Goal: Information Seeking & Learning: Learn about a topic

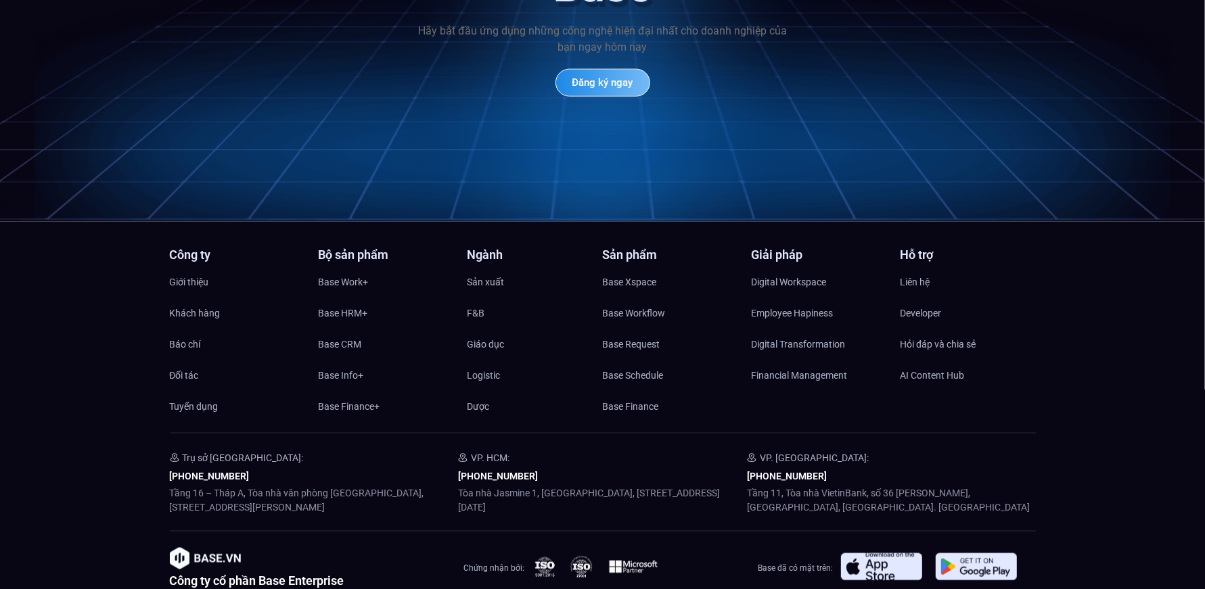
scroll to position [6488, 0]
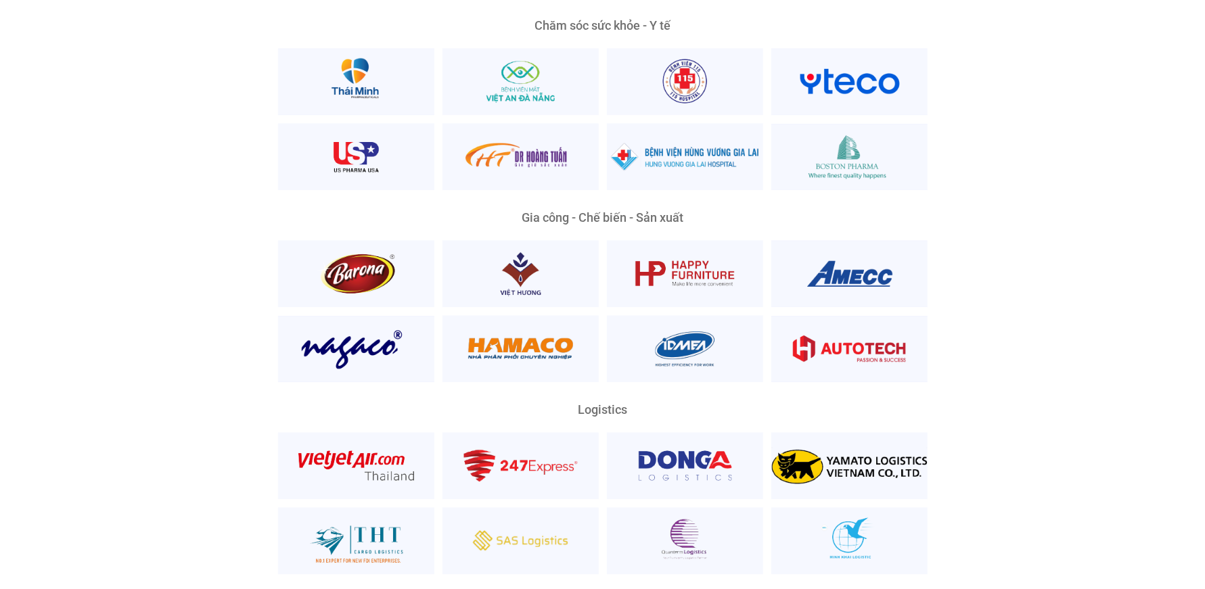
scroll to position [2978, 0]
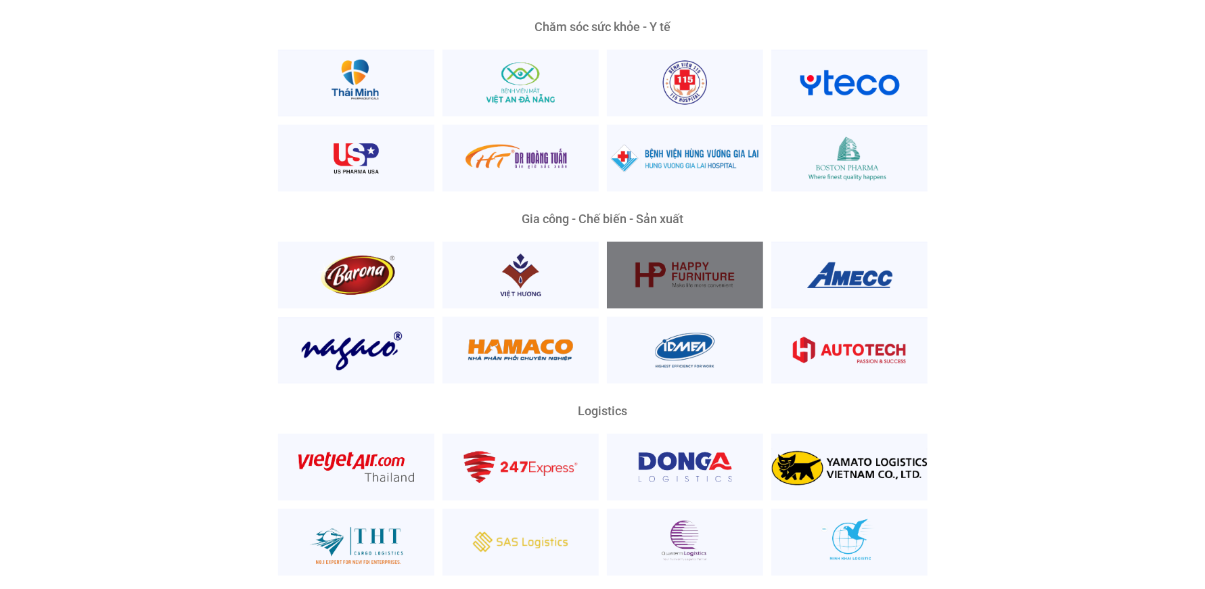
click at [742, 242] on div at bounding box center [685, 275] width 156 height 67
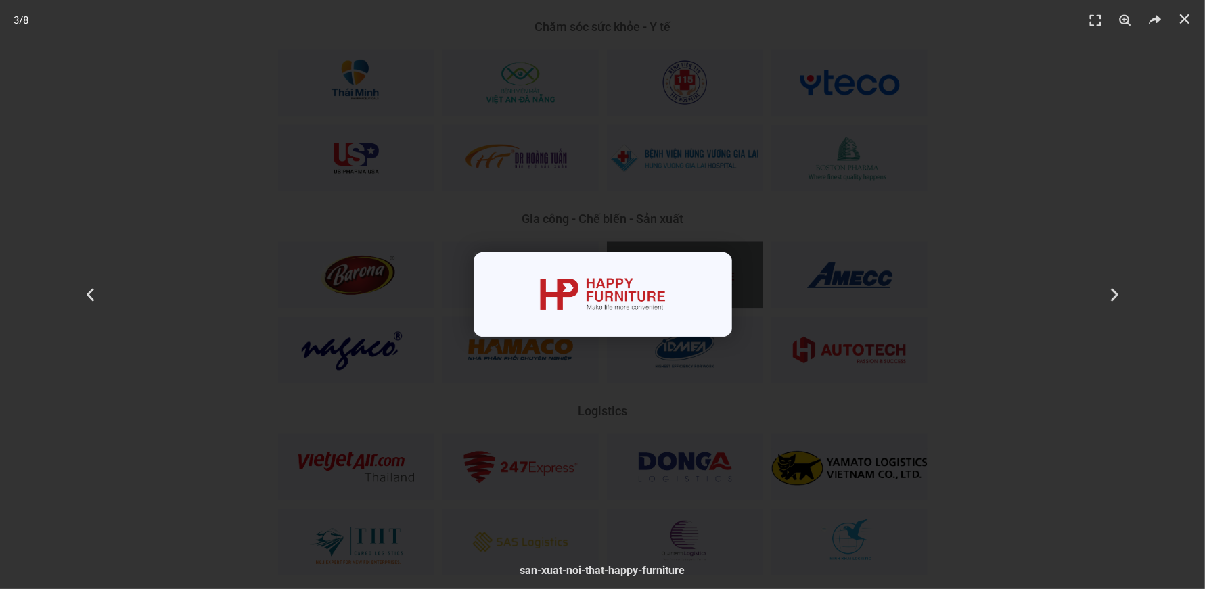
click at [863, 258] on div "3 / 8" at bounding box center [602, 294] width 1110 height 495
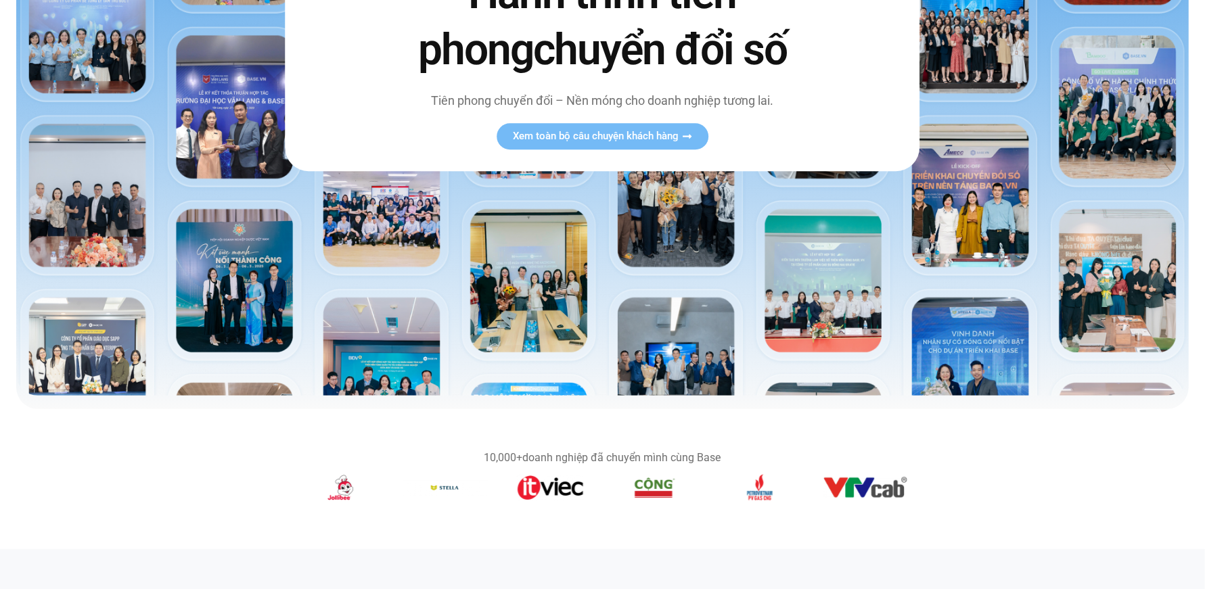
scroll to position [0, 0]
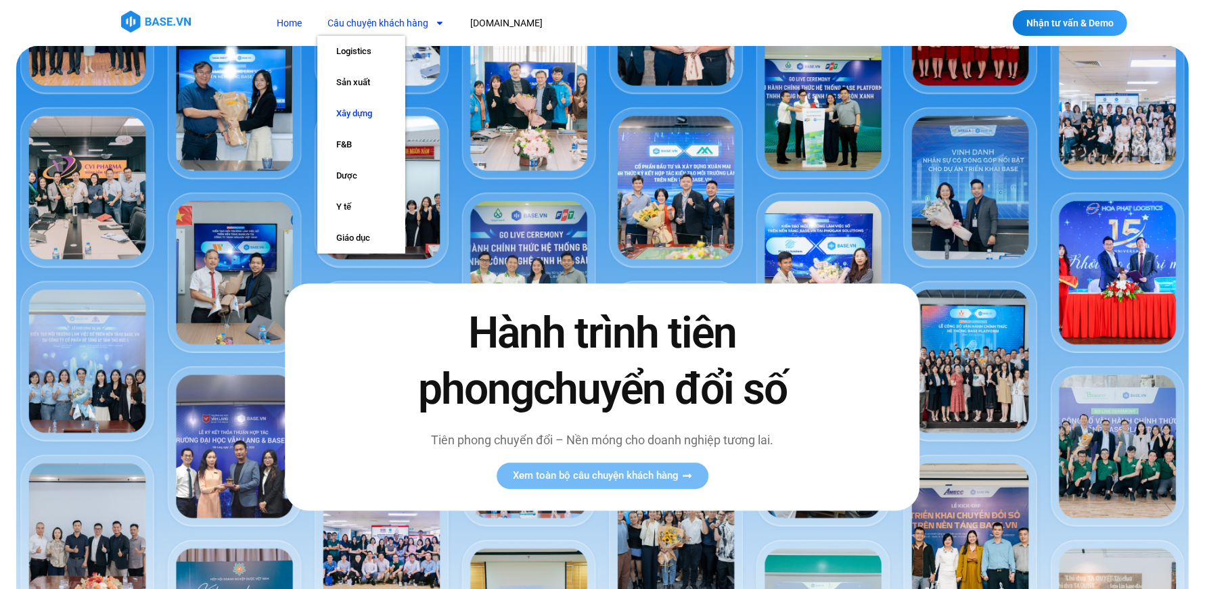
click at [374, 116] on link "Xây dựng" at bounding box center [361, 113] width 88 height 31
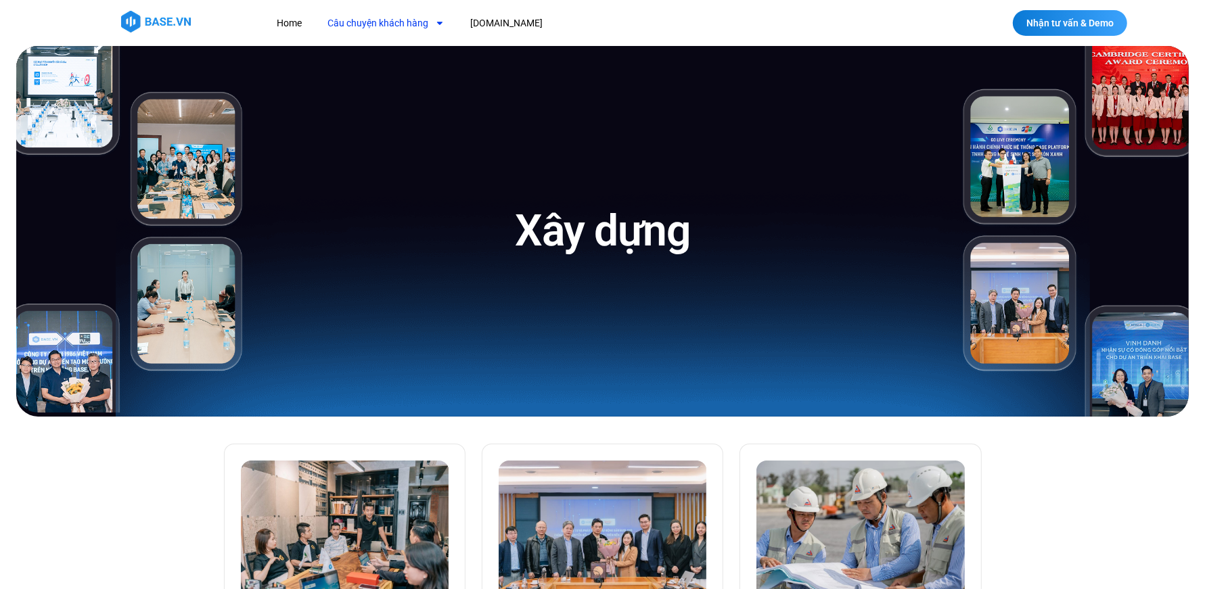
click at [403, 12] on link "Câu chuyện khách hàng" at bounding box center [385, 23] width 137 height 25
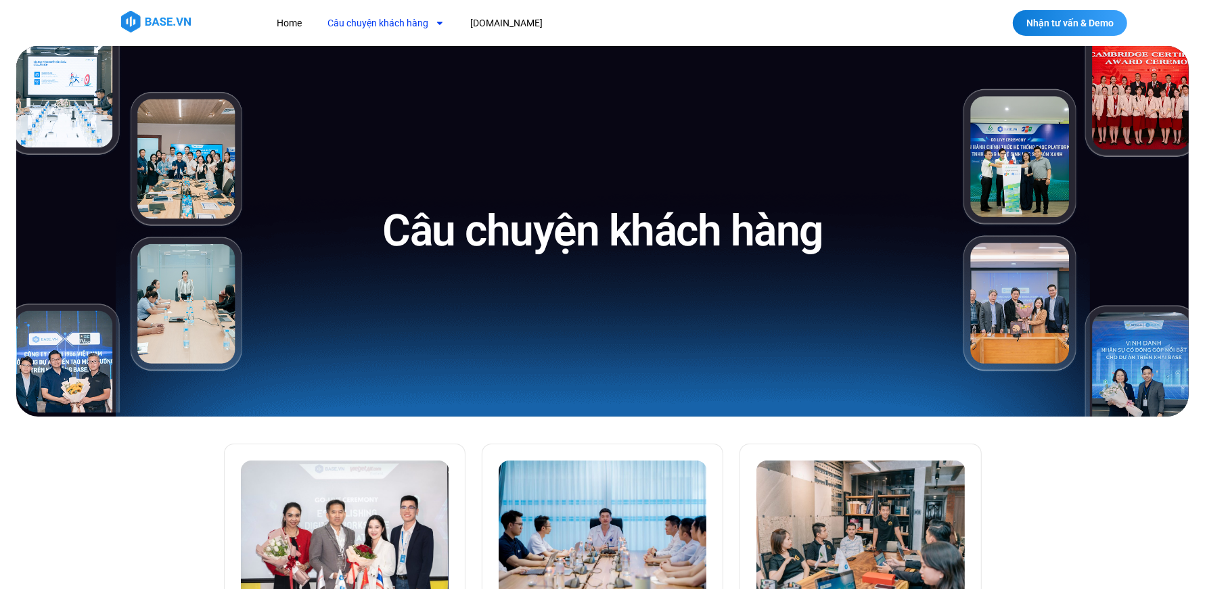
click at [400, 20] on link "Câu chuyện khách hàng" at bounding box center [385, 23] width 137 height 25
click at [398, 14] on link "Câu chuyện khách hàng" at bounding box center [385, 23] width 137 height 25
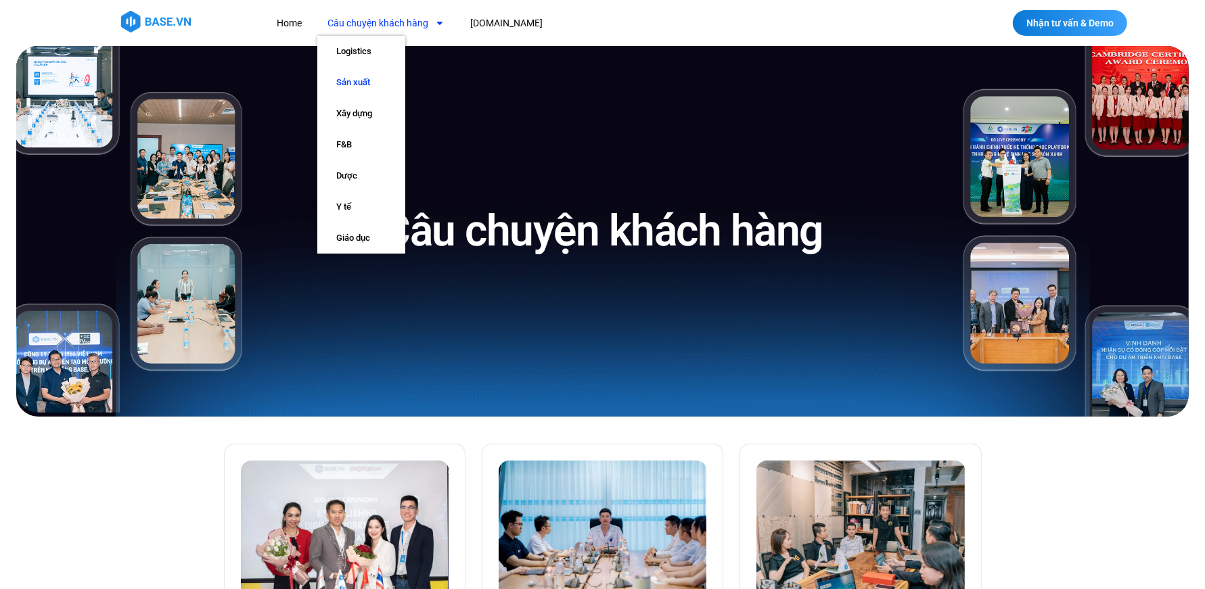
click at [375, 85] on link "Sản xuất" at bounding box center [361, 82] width 88 height 31
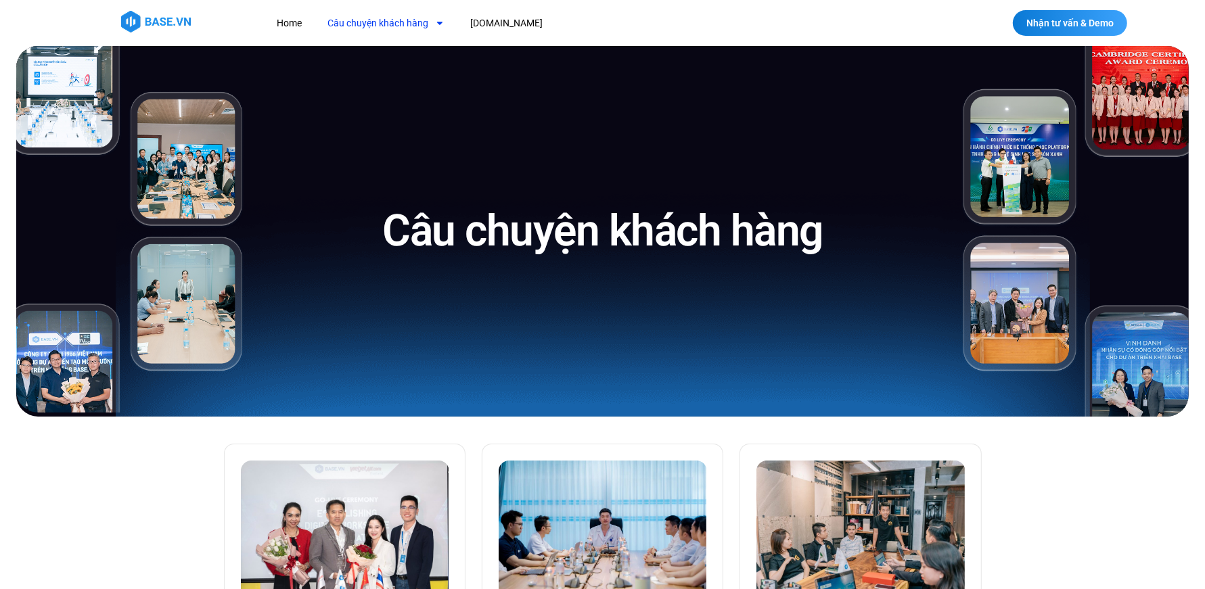
scroll to position [258, 0]
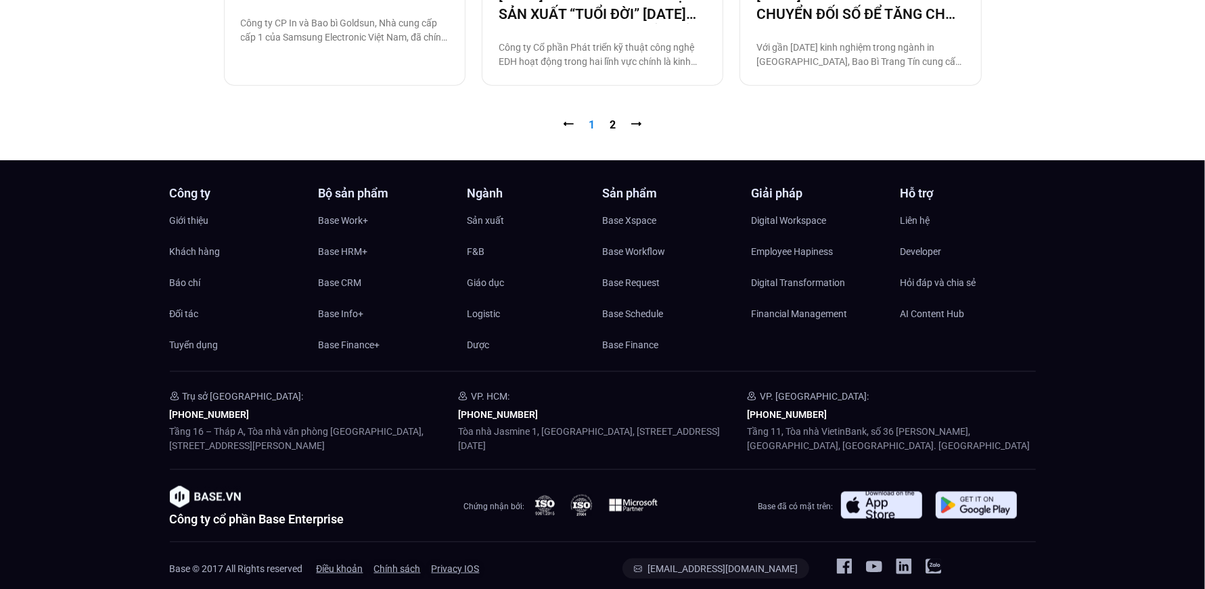
scroll to position [1697, 0]
